Goal: Information Seeking & Learning: Learn about a topic

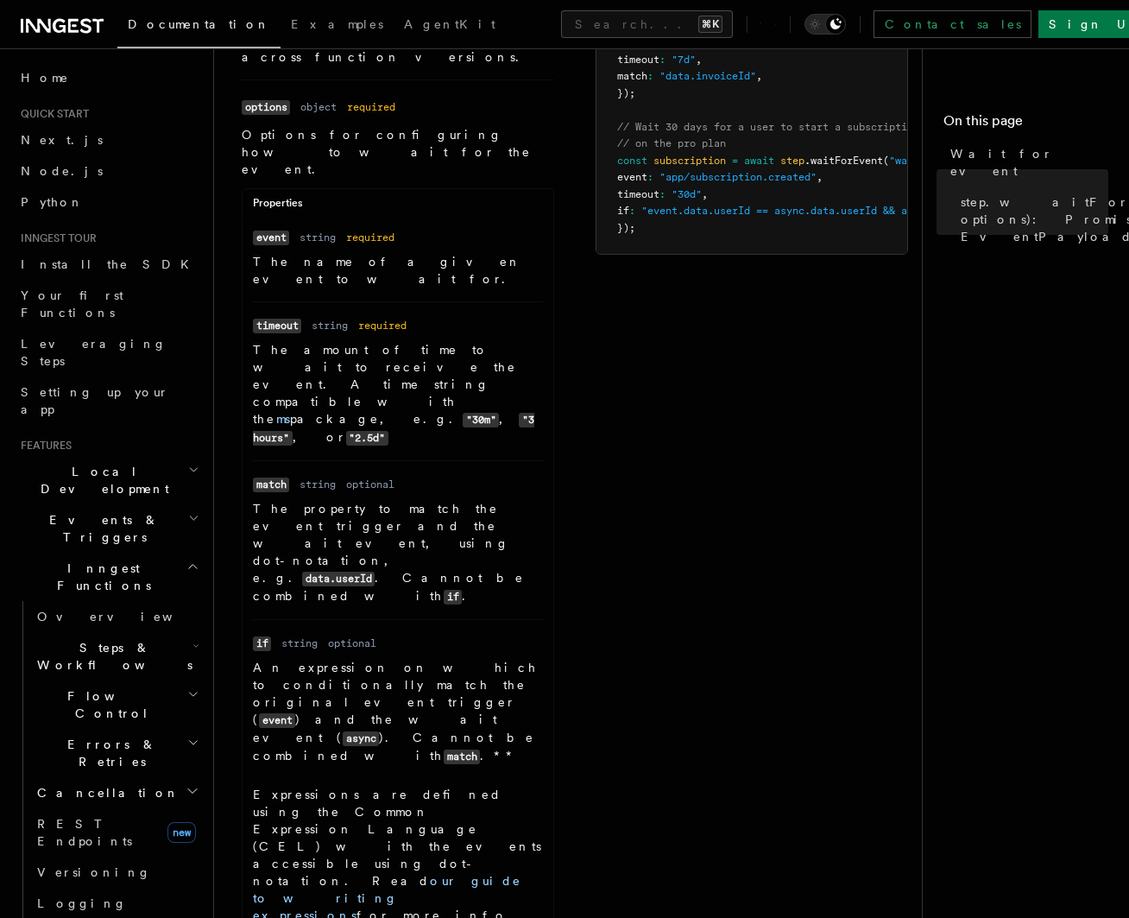
scroll to position [265, 0]
click at [452, 872] on link "our guide to writing expressions" at bounding box center [387, 896] width 268 height 48
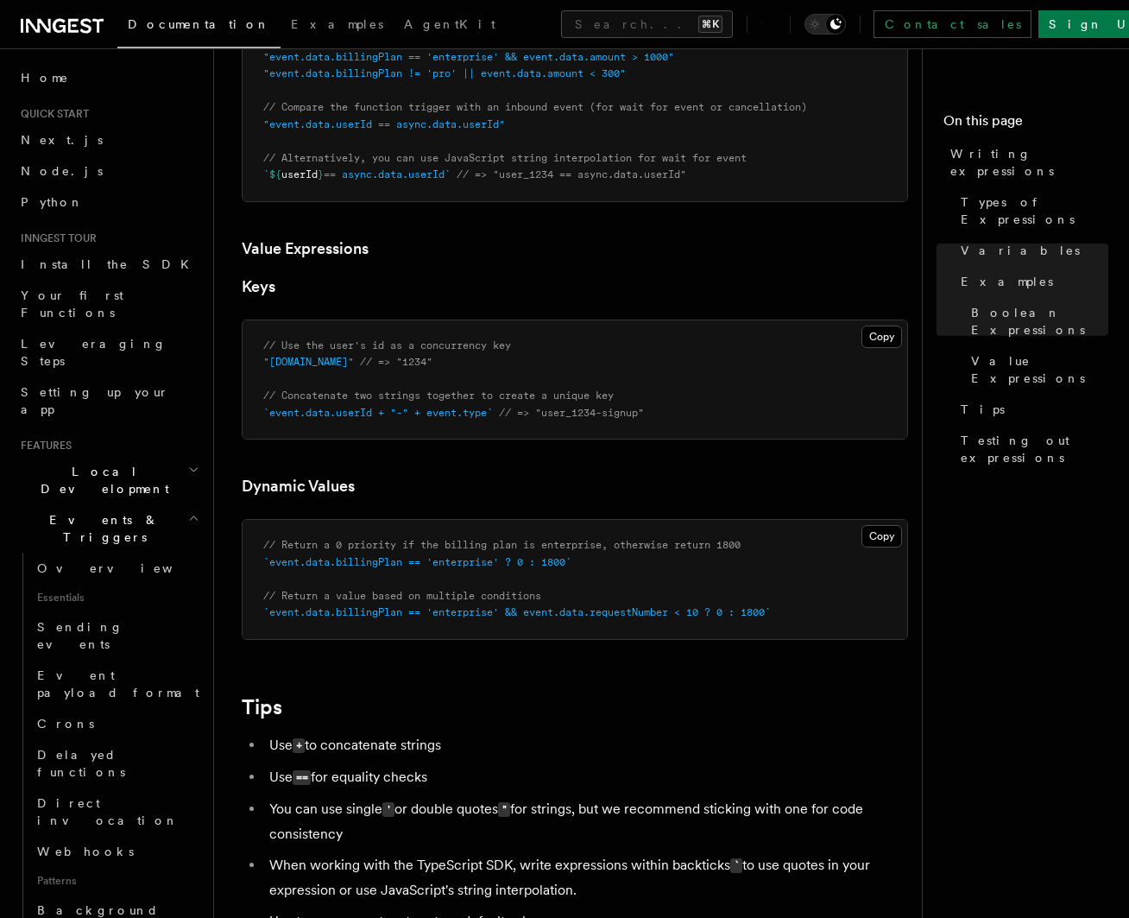
scroll to position [1302, 0]
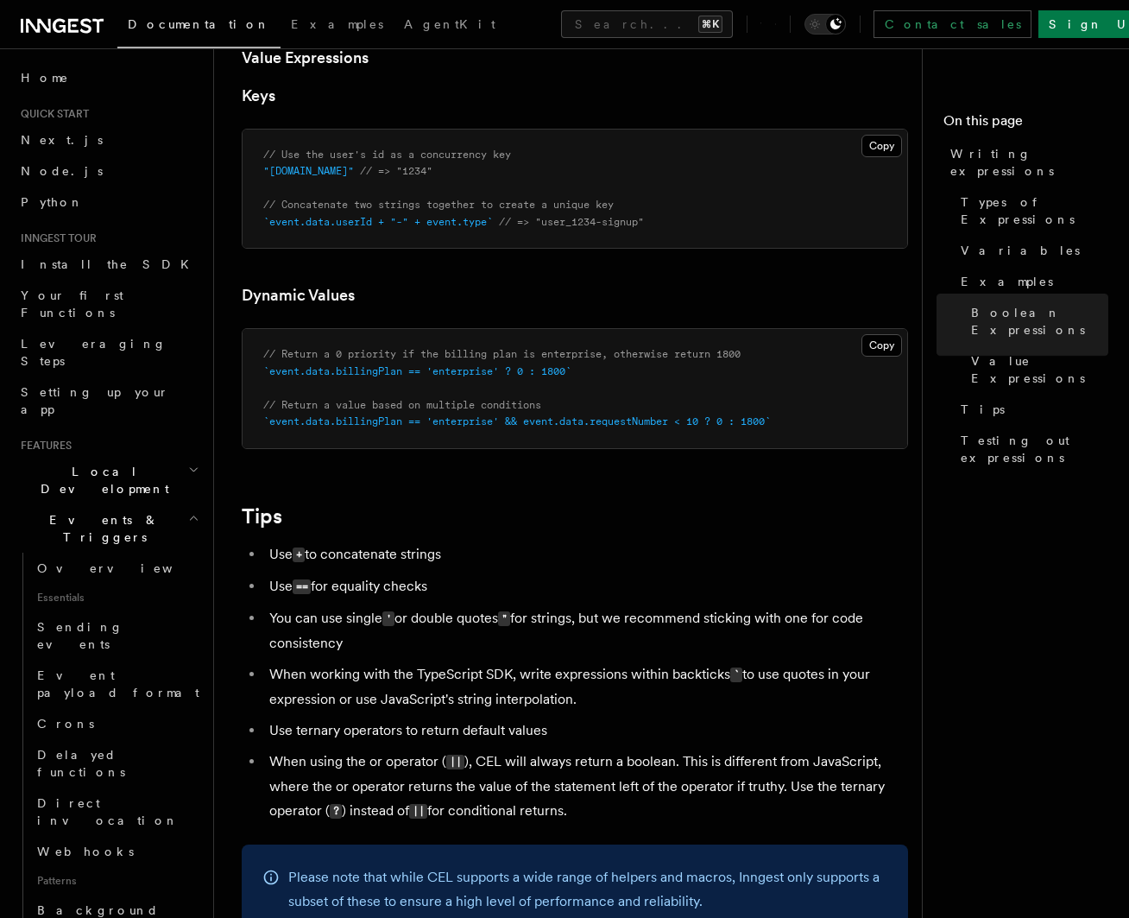
click at [587, 597] on li "Use == for equality checks" at bounding box center [586, 586] width 644 height 25
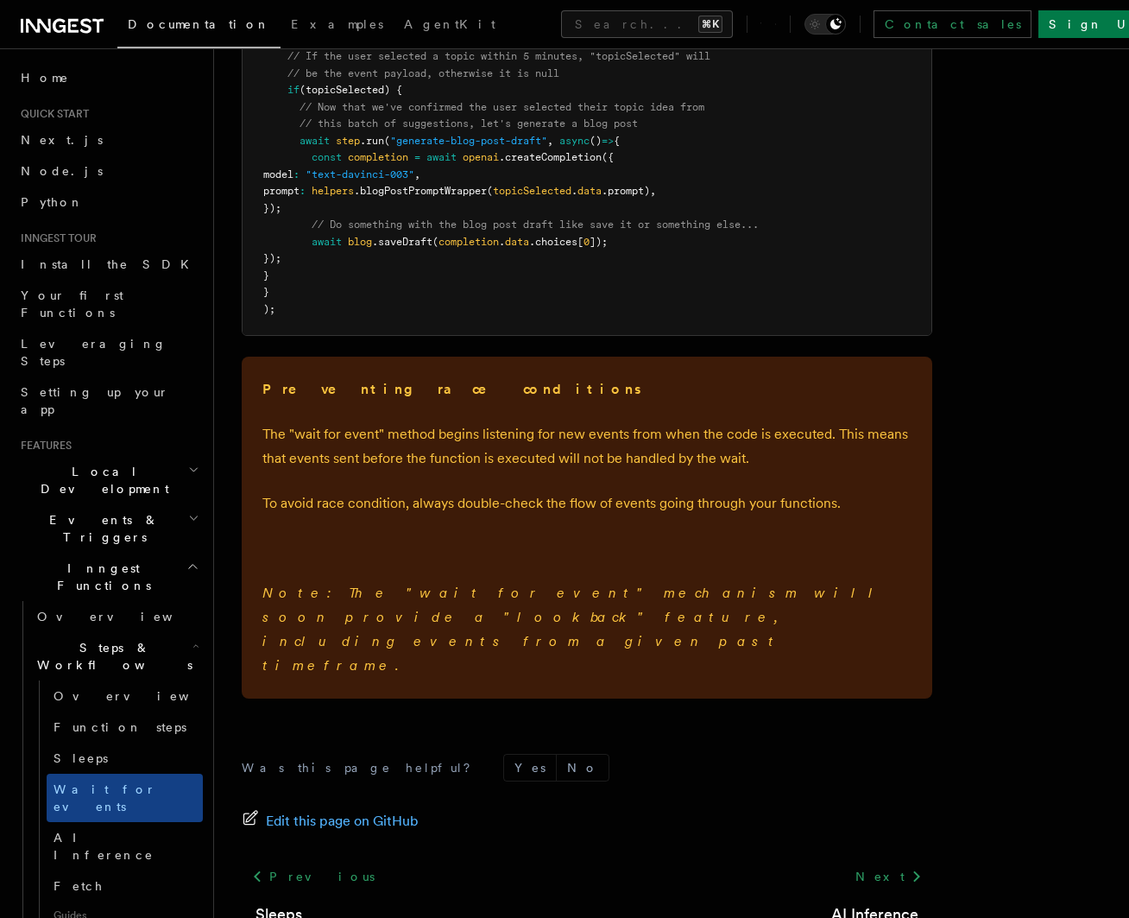
scroll to position [2402, 0]
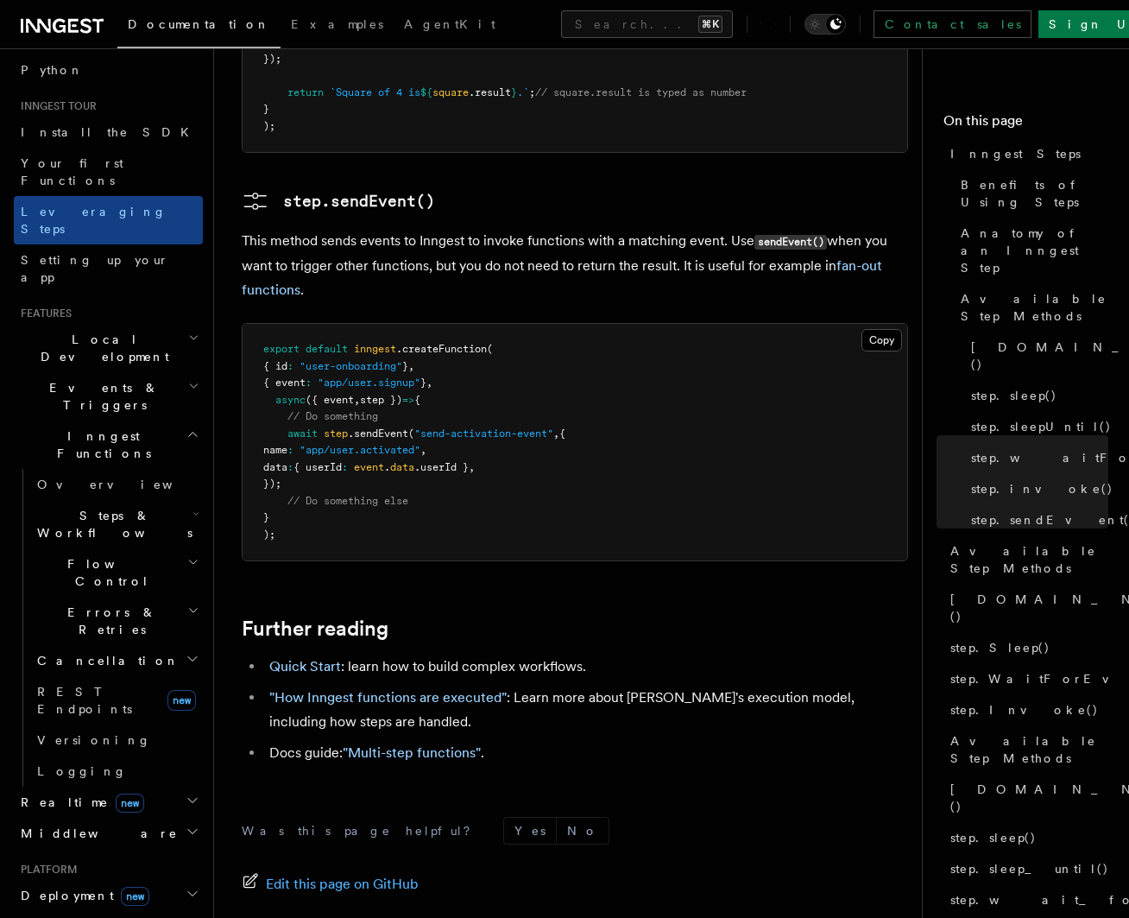
scroll to position [155, 0]
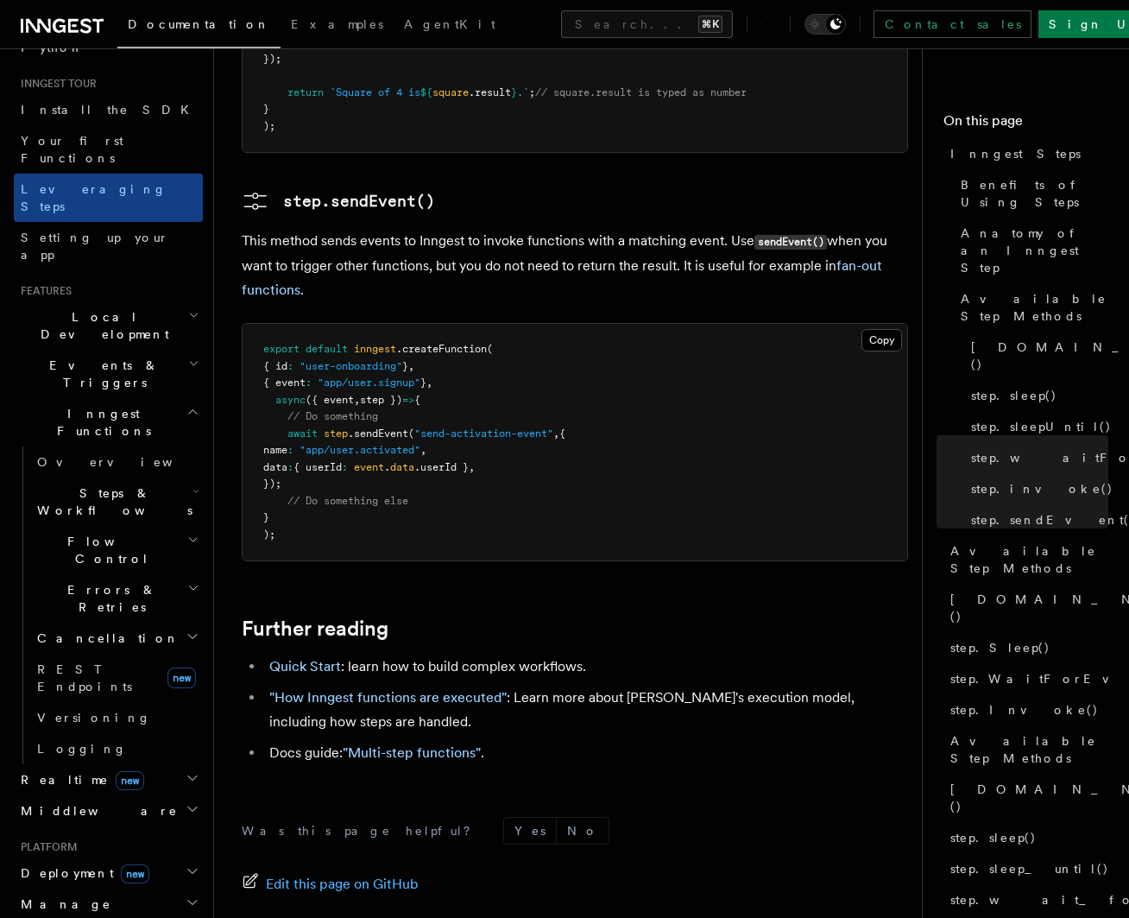
click at [88, 484] on span "Steps & Workflows" at bounding box center [111, 501] width 162 height 35
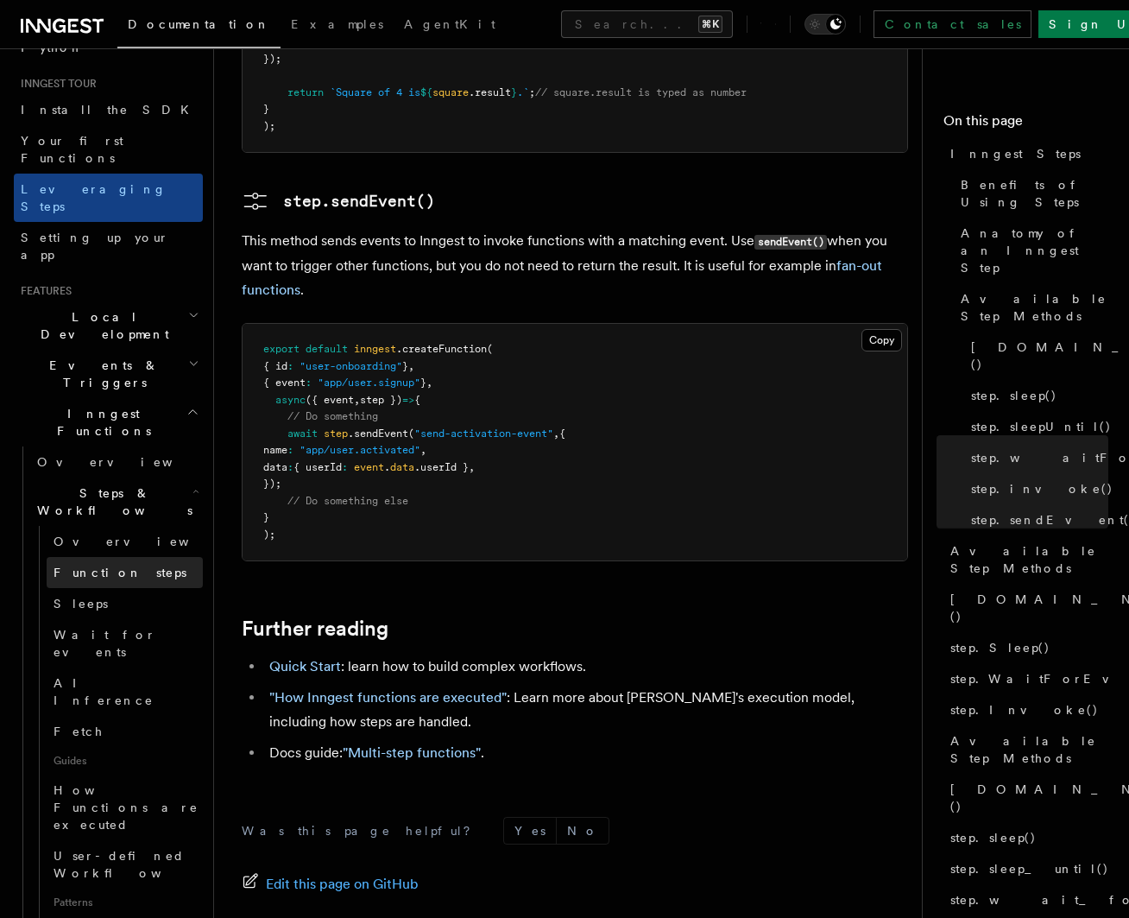
click at [91, 565] on span "Function steps" at bounding box center [120, 572] width 133 height 14
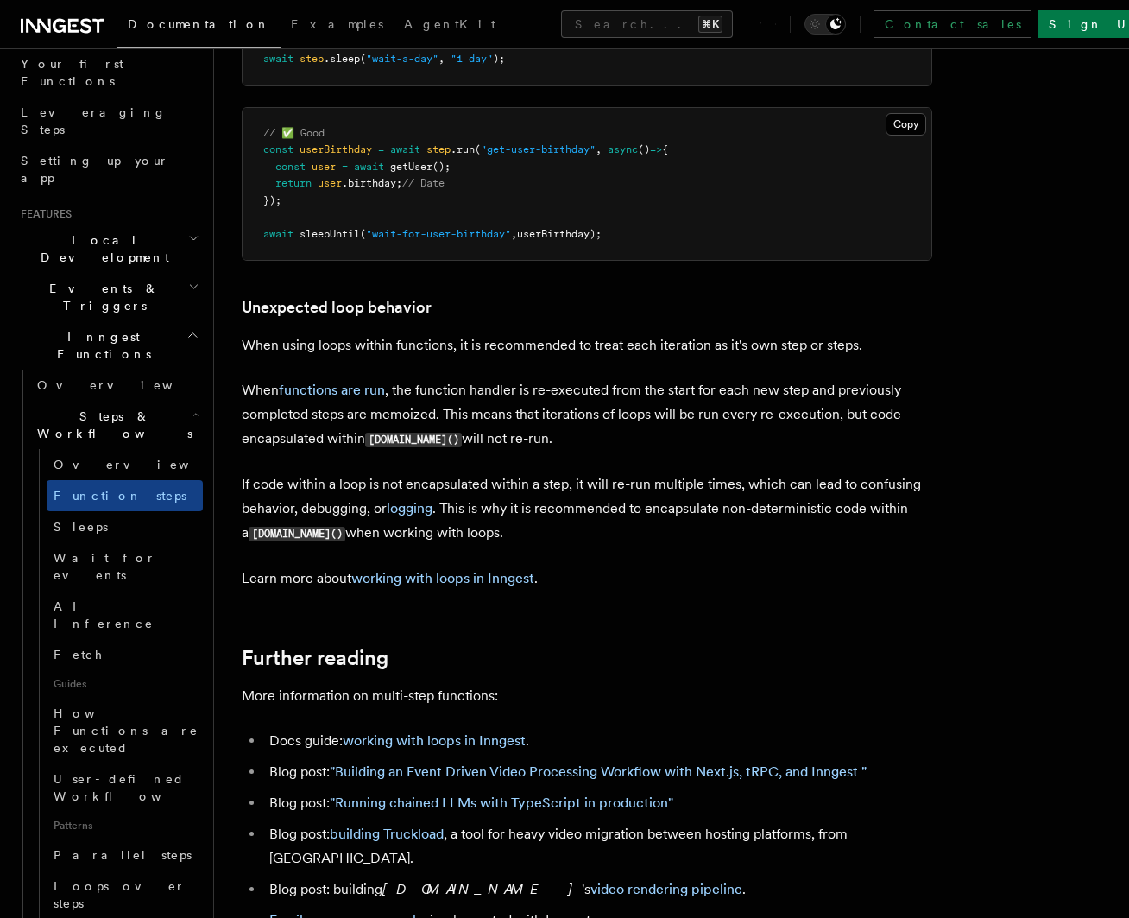
scroll to position [5309, 0]
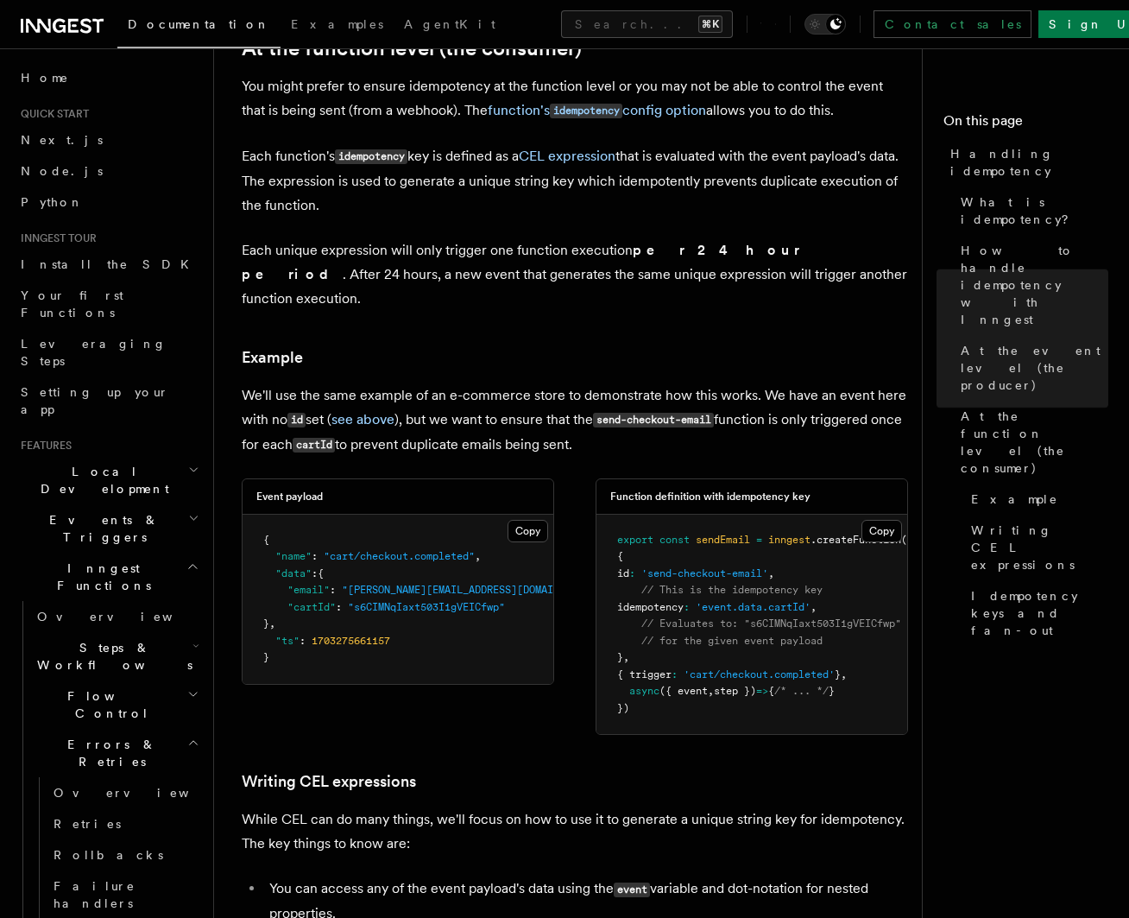
scroll to position [2063, 0]
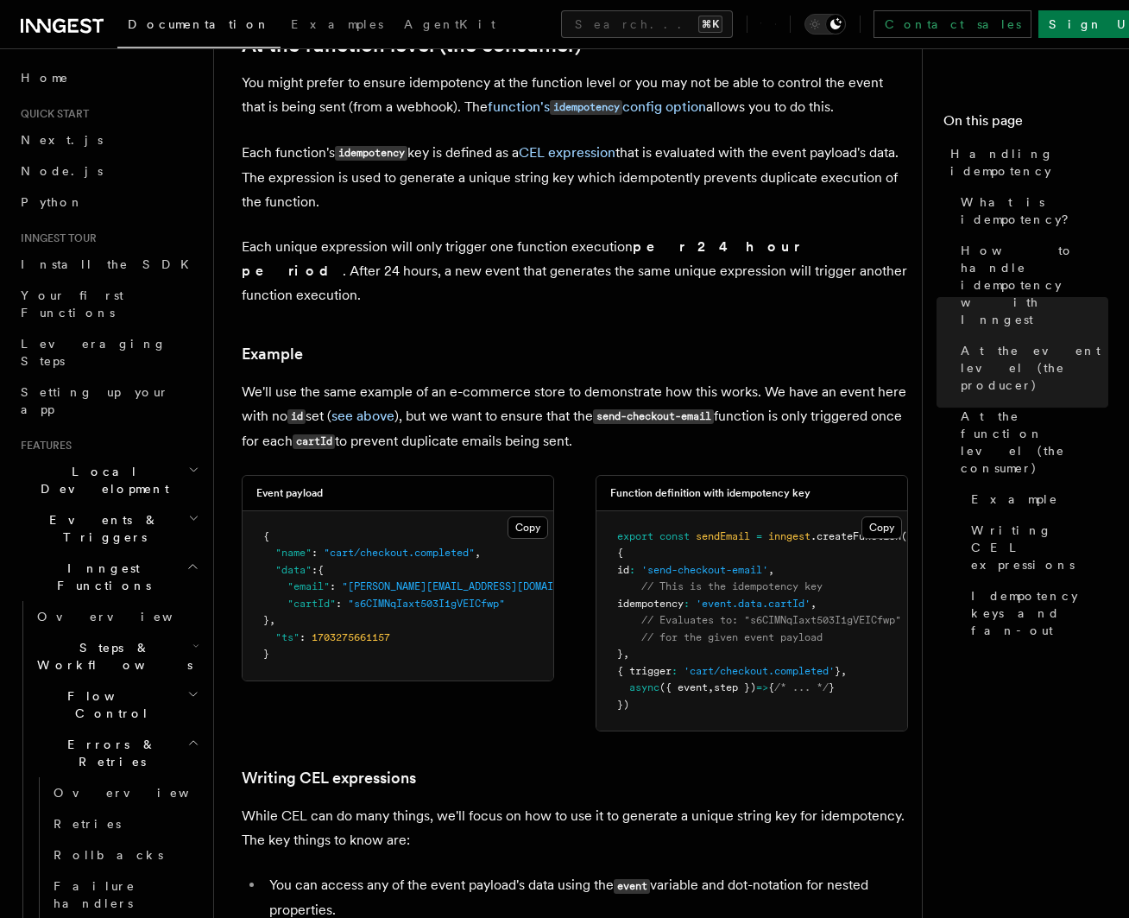
click at [596, 387] on p "We'll use the same example of an e-commerce store to demonstrate how this works…" at bounding box center [575, 417] width 666 height 74
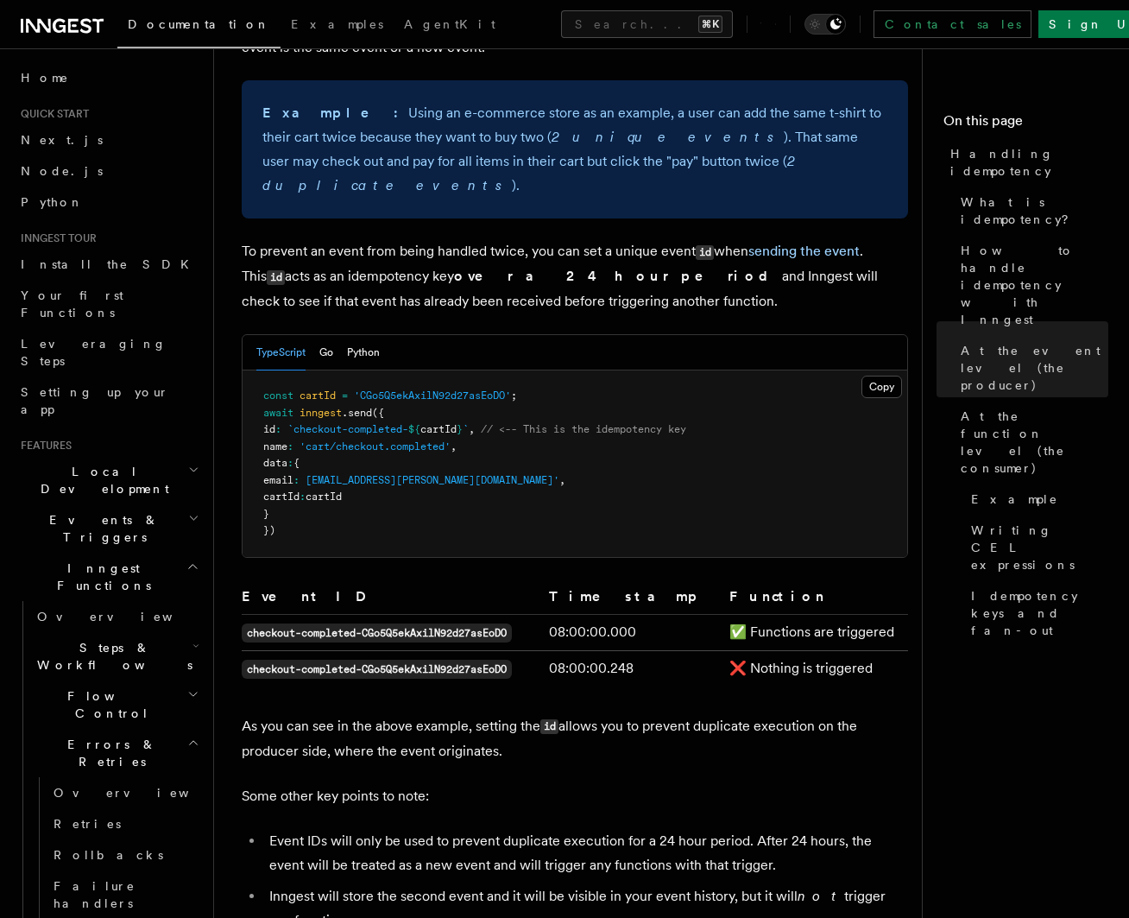
scroll to position [0, 0]
